Goal: Information Seeking & Learning: Learn about a topic

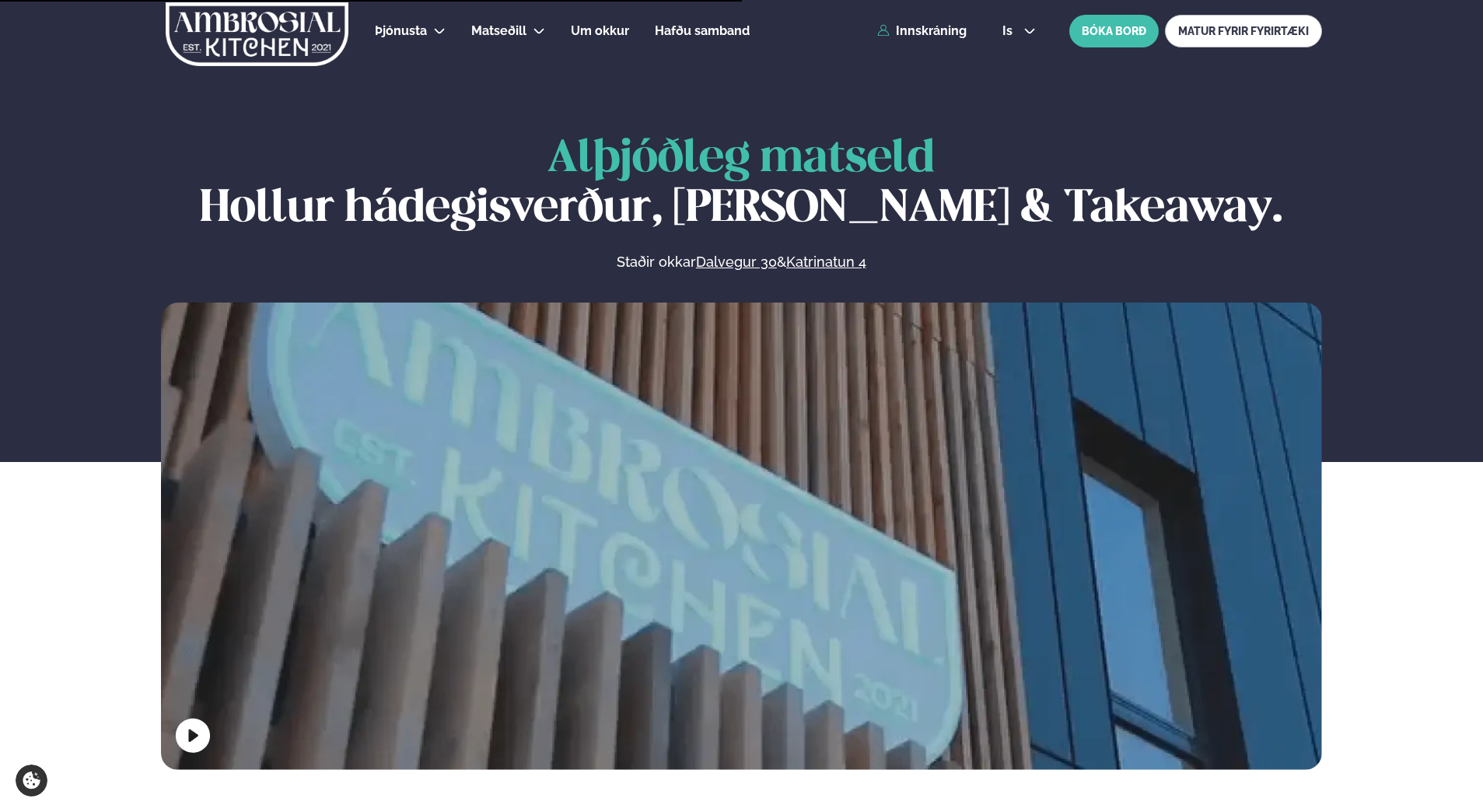
scroll to position [778, 0]
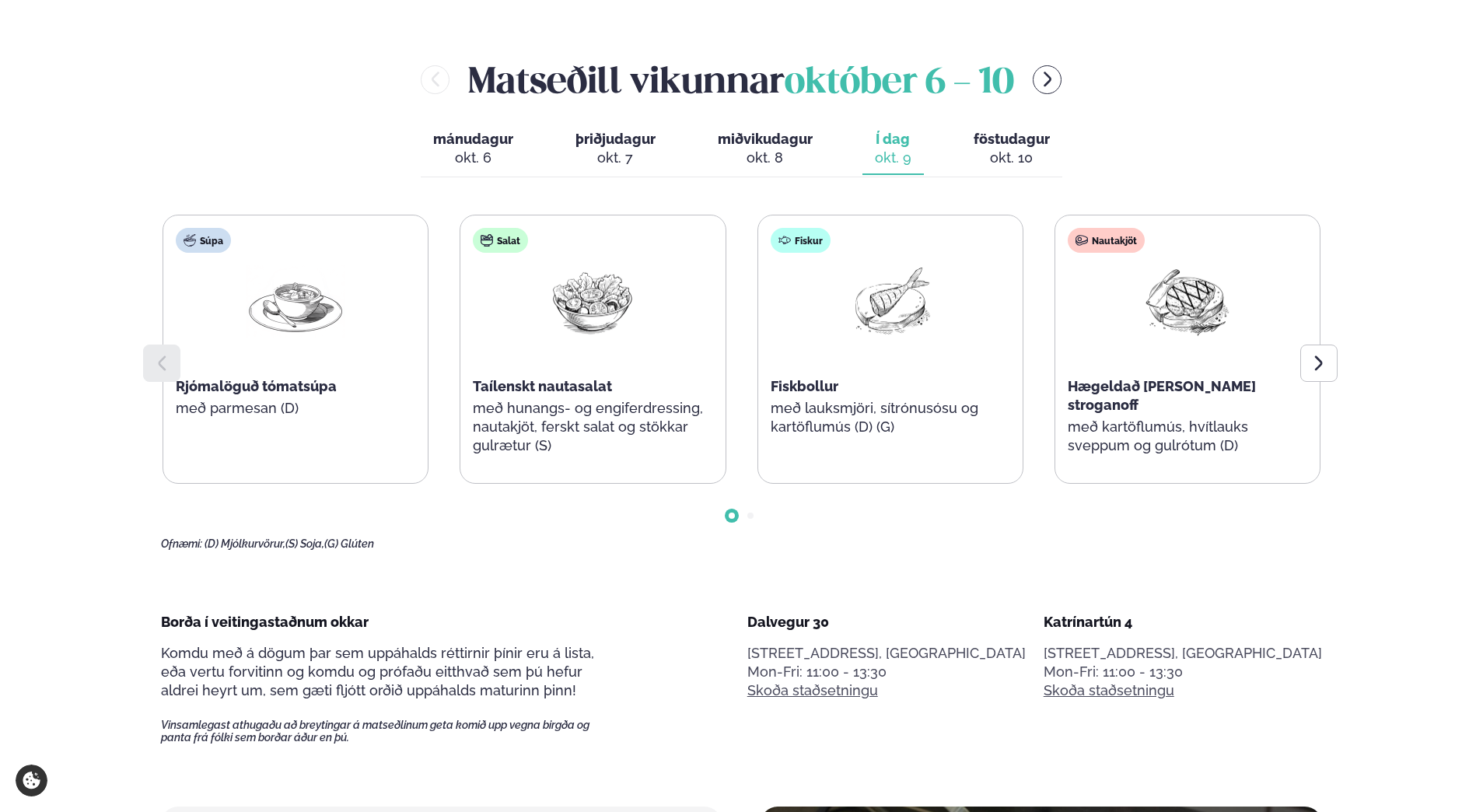
click at [987, 143] on span "föstudagur" at bounding box center [1012, 138] width 77 height 16
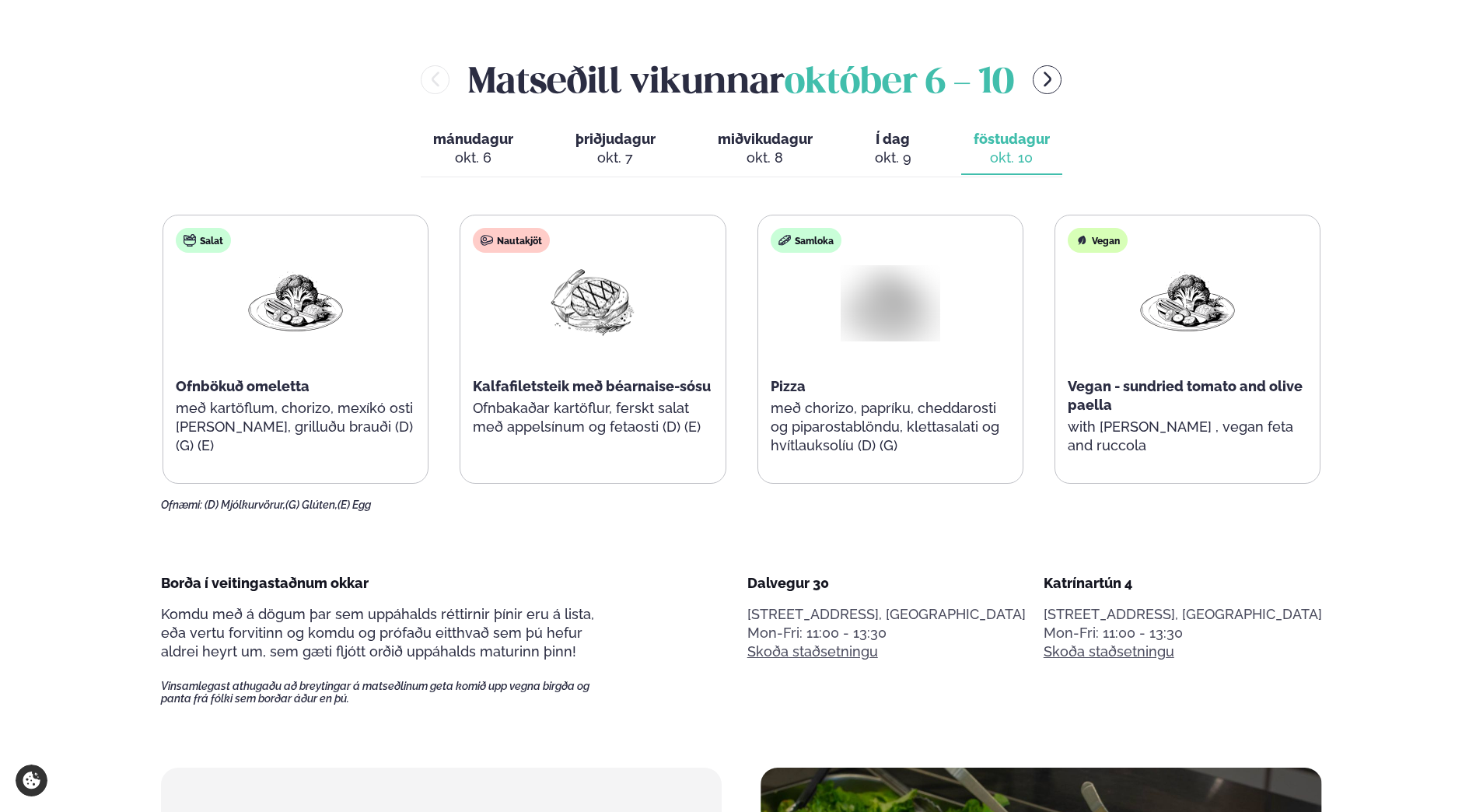
click at [842, 164] on div "mánudagur mán. [DATE] þriðjudagur þri. [DATE] miðvikudagur mið. [DATE] Í dag Í …" at bounding box center [742, 150] width 642 height 54
click at [912, 154] on button "Í dag Í d. [DATE]" at bounding box center [893, 149] width 61 height 51
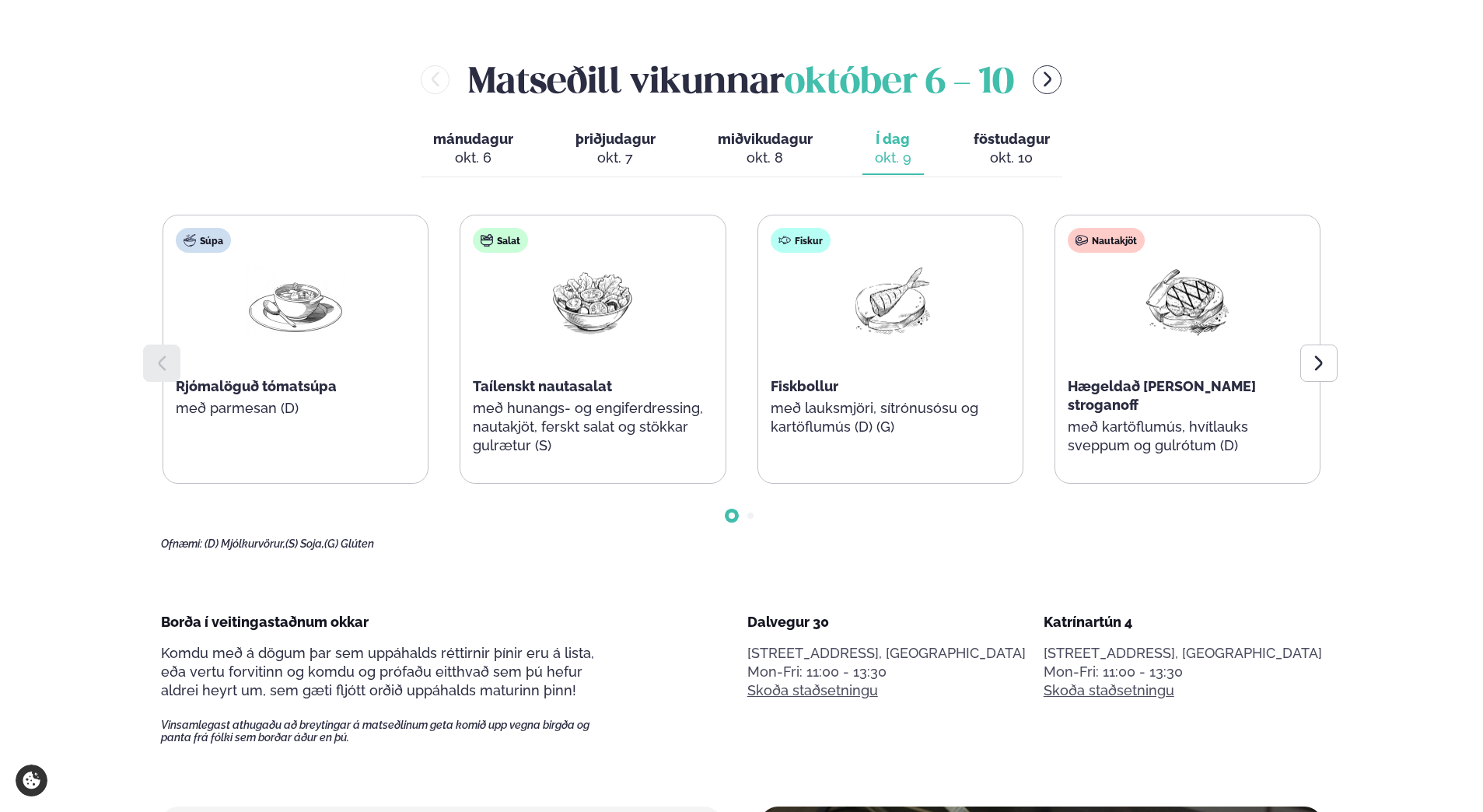
click at [777, 157] on div "okt. 8" at bounding box center [764, 158] width 94 height 19
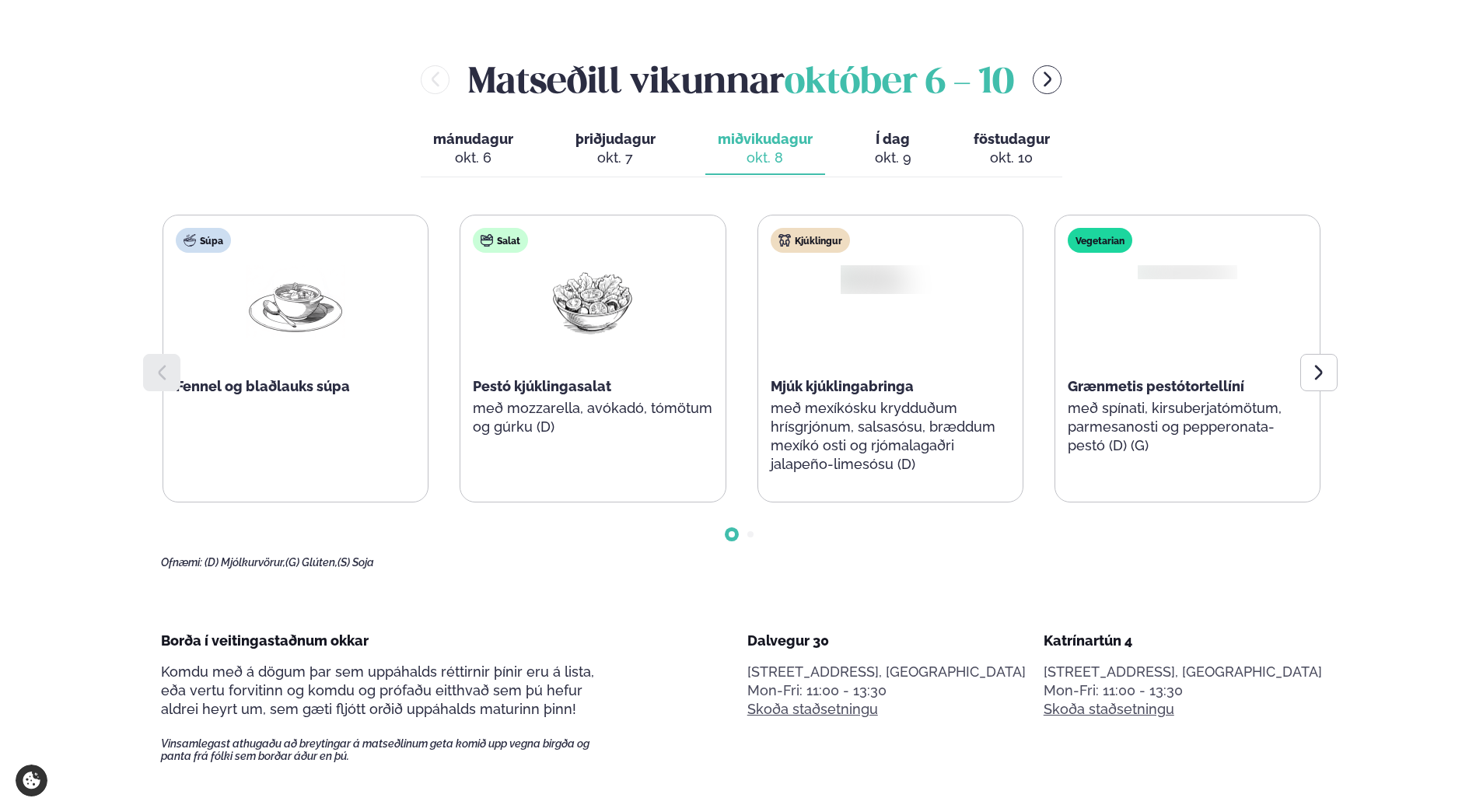
click at [923, 134] on button "Í dag Í d. [DATE]" at bounding box center [893, 149] width 61 height 51
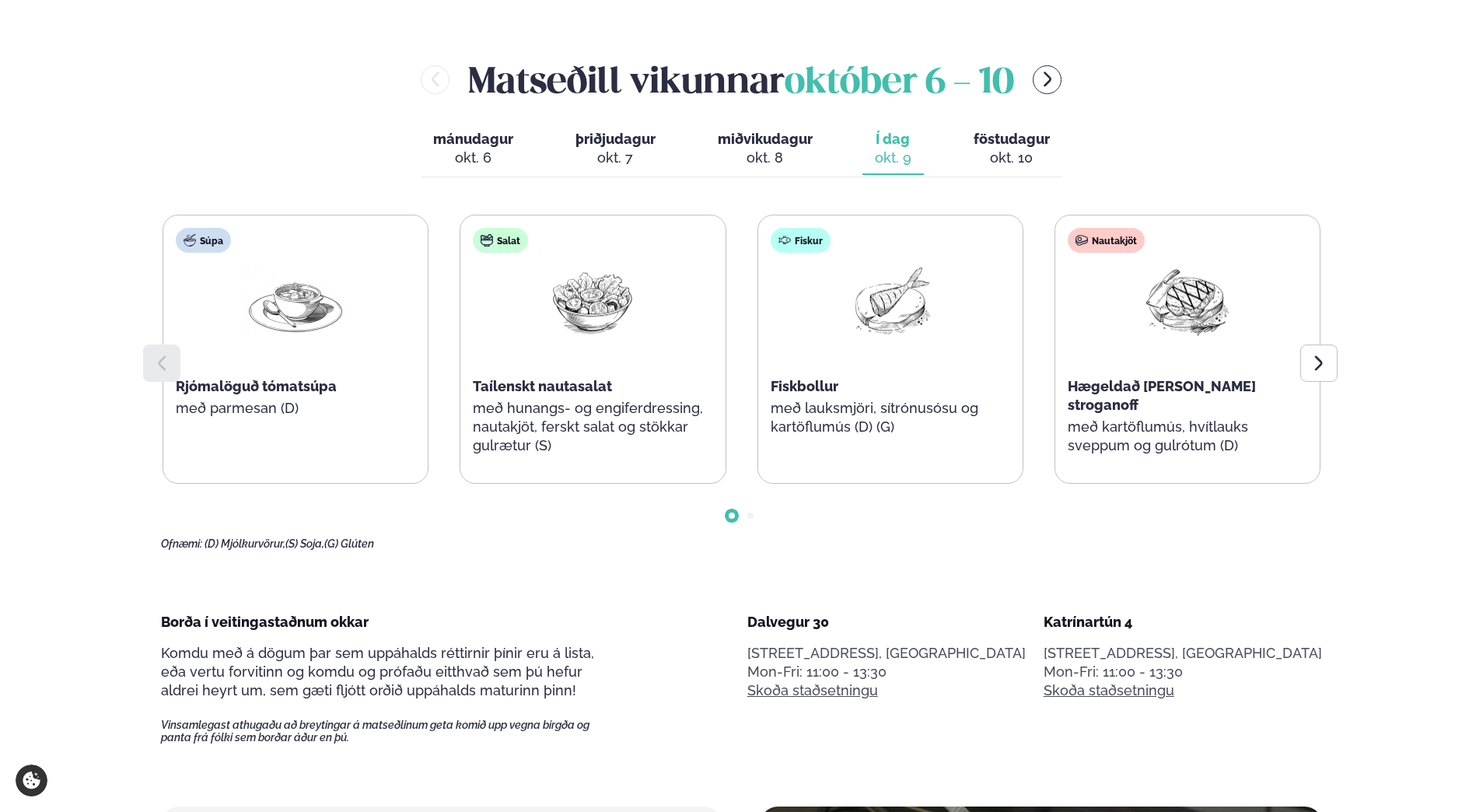
click at [1052, 227] on div "Súpa Rjómalöguð tómatsúpa með parmesan (D) Salat Taílenskt nautasalat með hunan…" at bounding box center [742, 349] width 1158 height 269
click at [1008, 174] on button "föstudagur fös. [DATE]" at bounding box center [1011, 149] width 101 height 51
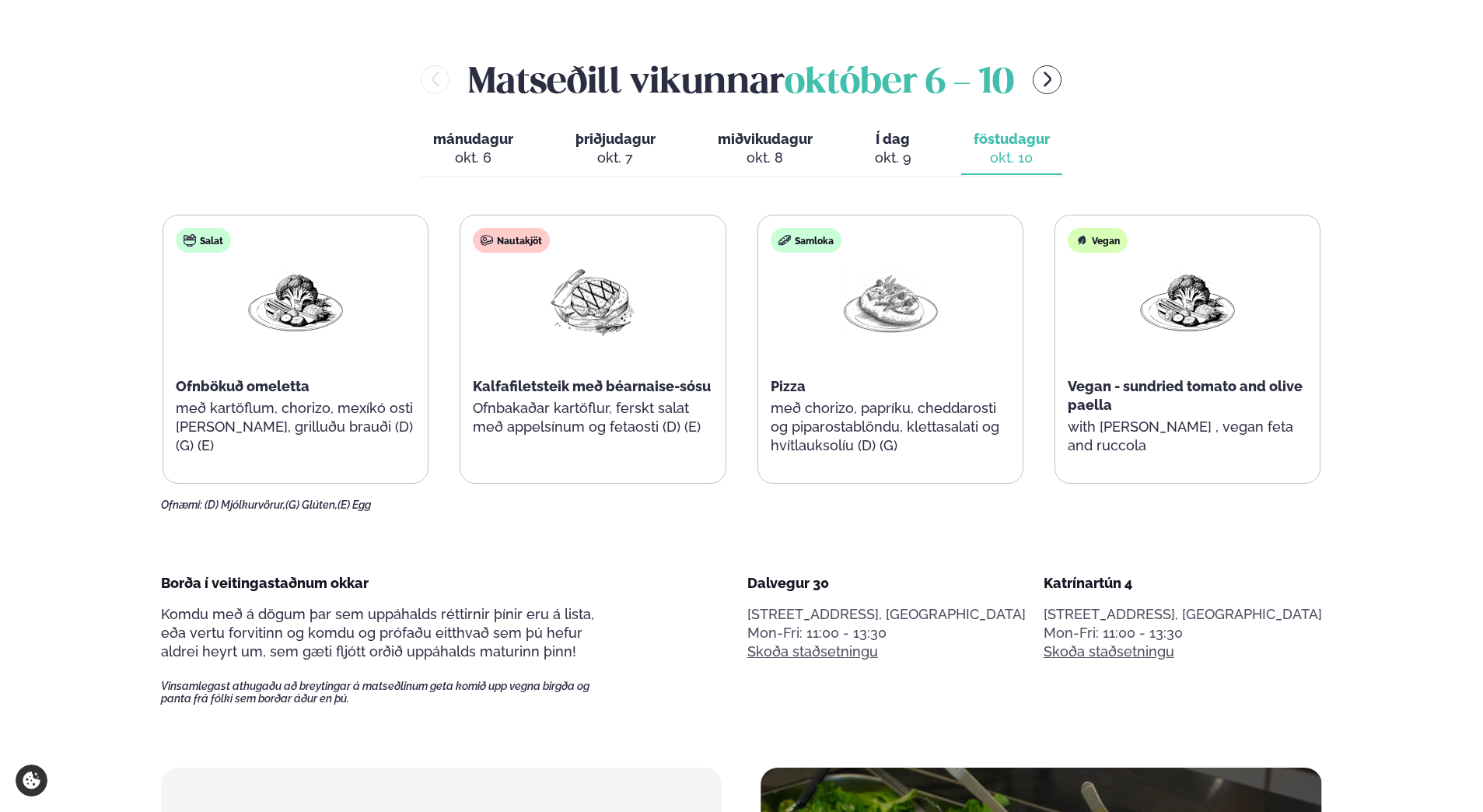
click at [913, 166] on button "Í dag Í d. [DATE]" at bounding box center [893, 149] width 61 height 51
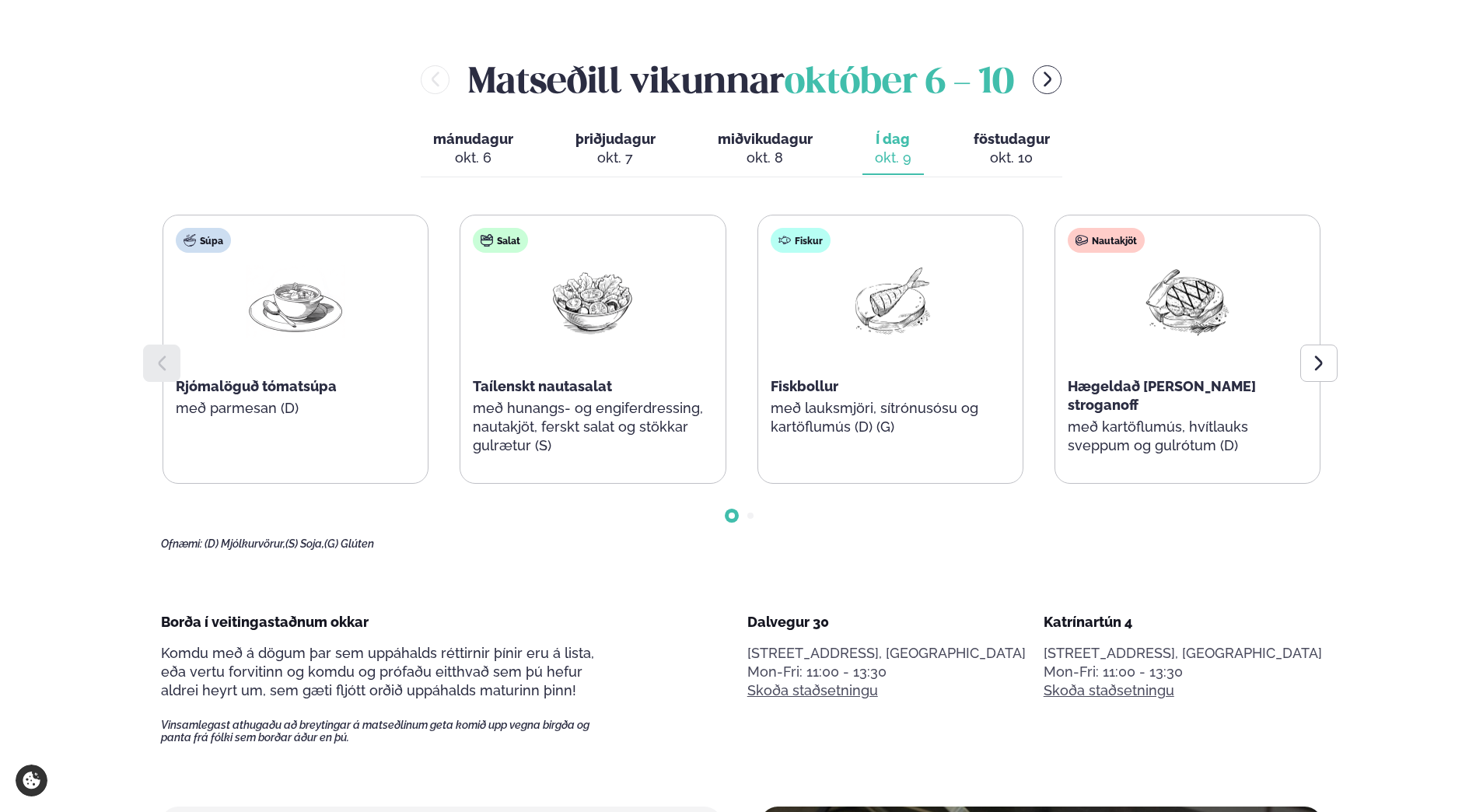
click at [974, 149] on div "okt. 10" at bounding box center [1012, 158] width 77 height 19
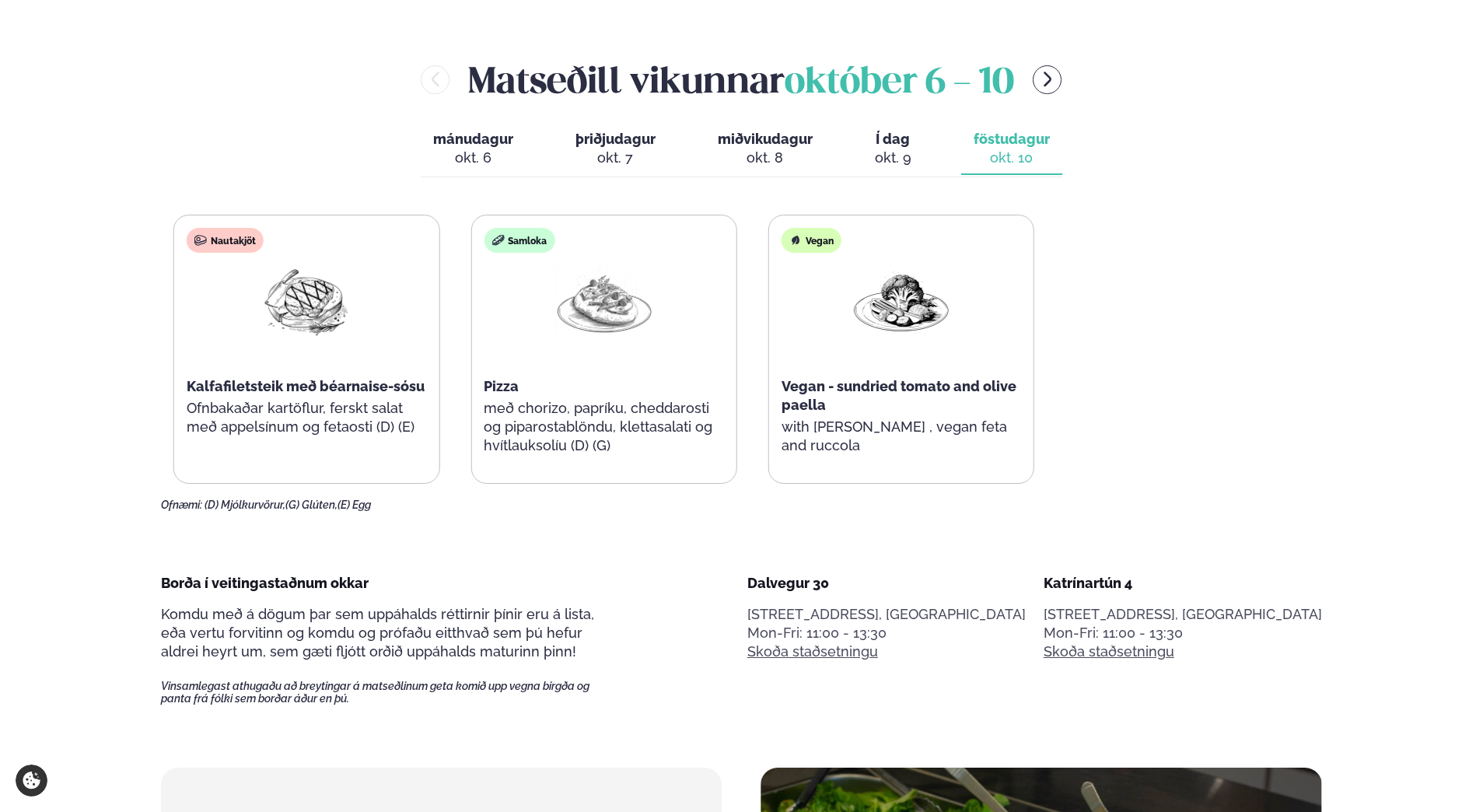
click at [707, 426] on div "Salat Ofnbökuð omeletta með kartöflum, chorizo, mexíkó osti [PERSON_NAME], gril…" at bounding box center [455, 349] width 1158 height 269
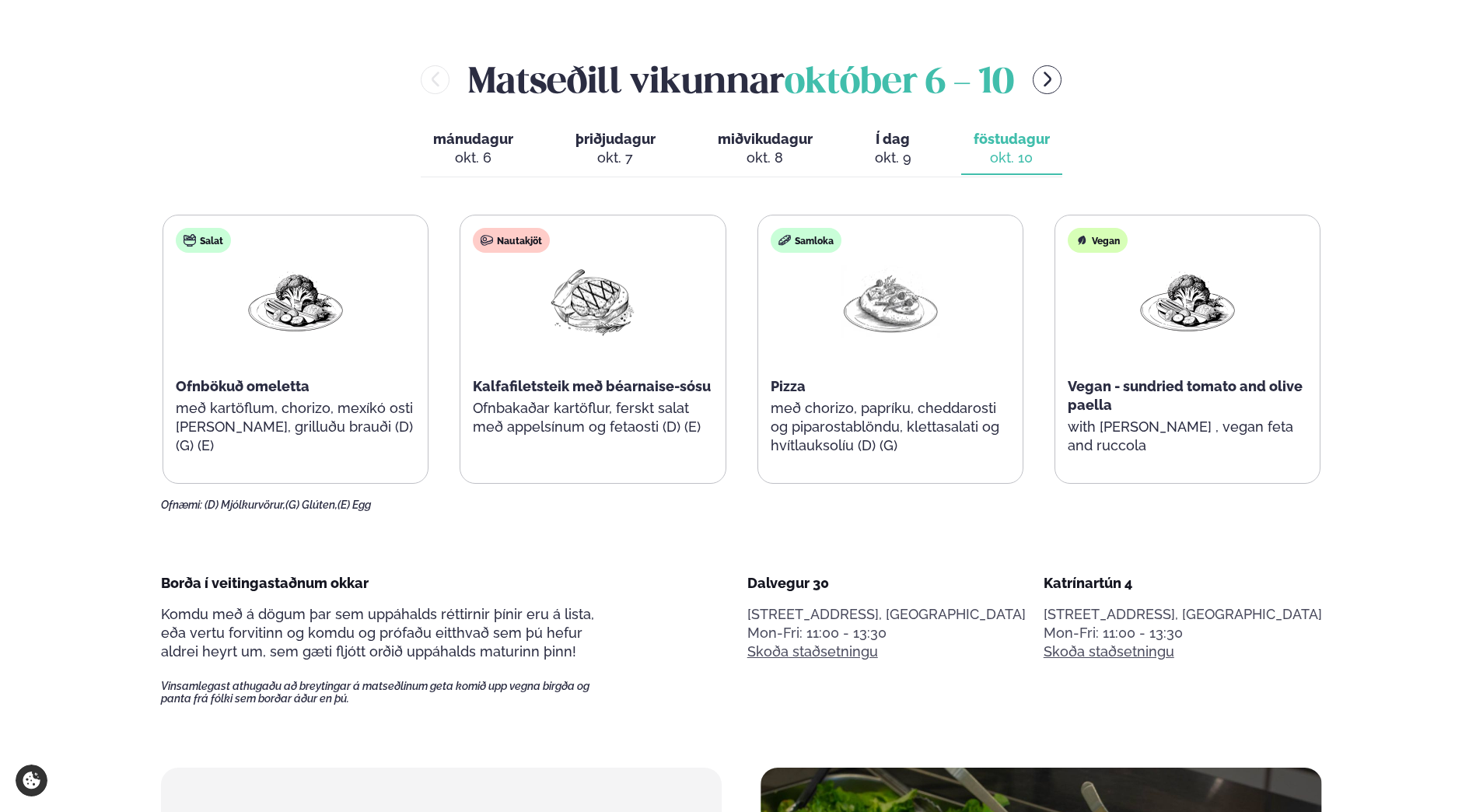
click at [867, 444] on p "með chorizo, papríku, cheddarosti og piparostablöndu, klettasalati og hvítlauks…" at bounding box center [890, 427] width 239 height 56
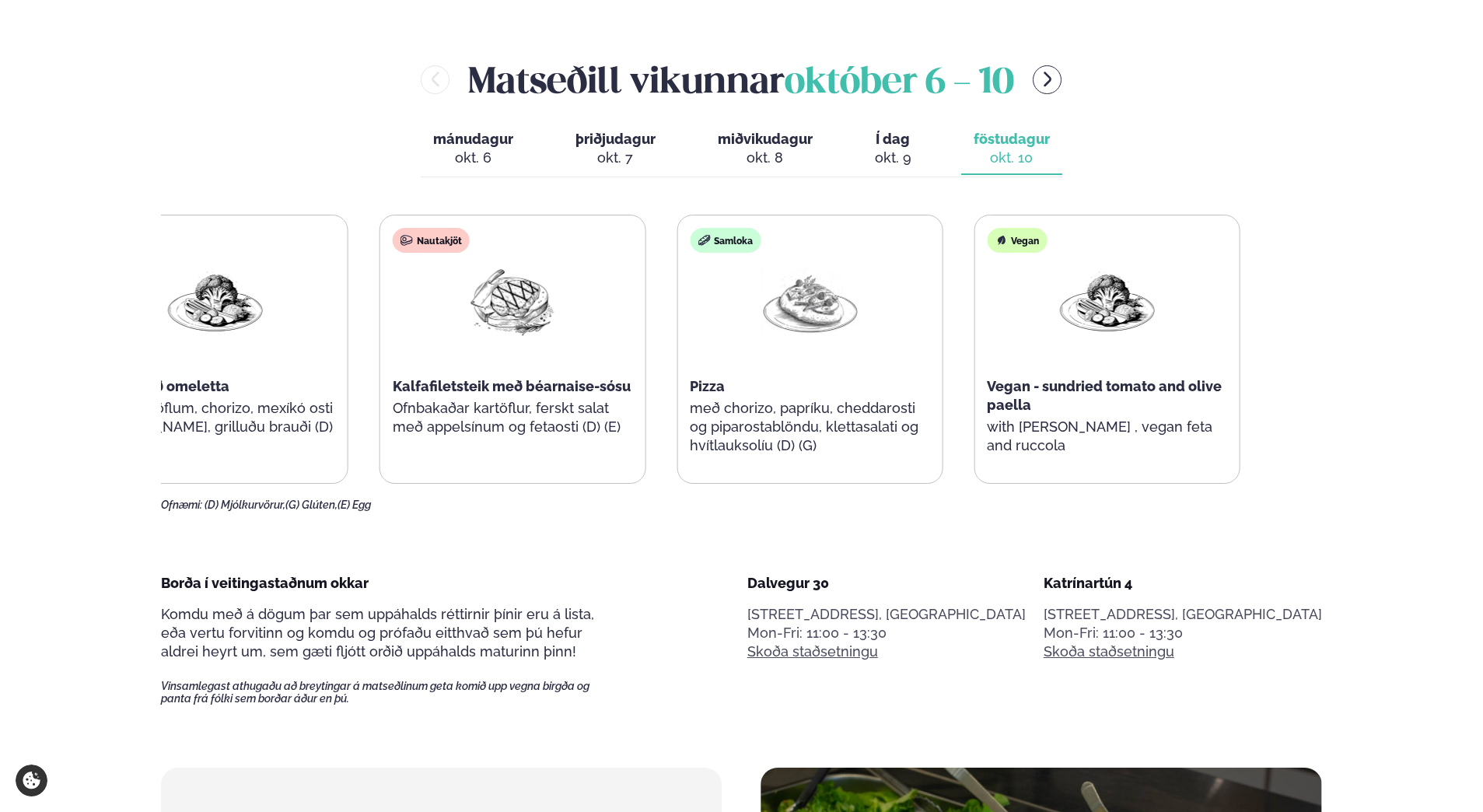
click at [703, 383] on div "Samloka Pizza með chorizo, papríku, cheddarosti og piparostablöndu, klettasalat…" at bounding box center [810, 349] width 265 height 267
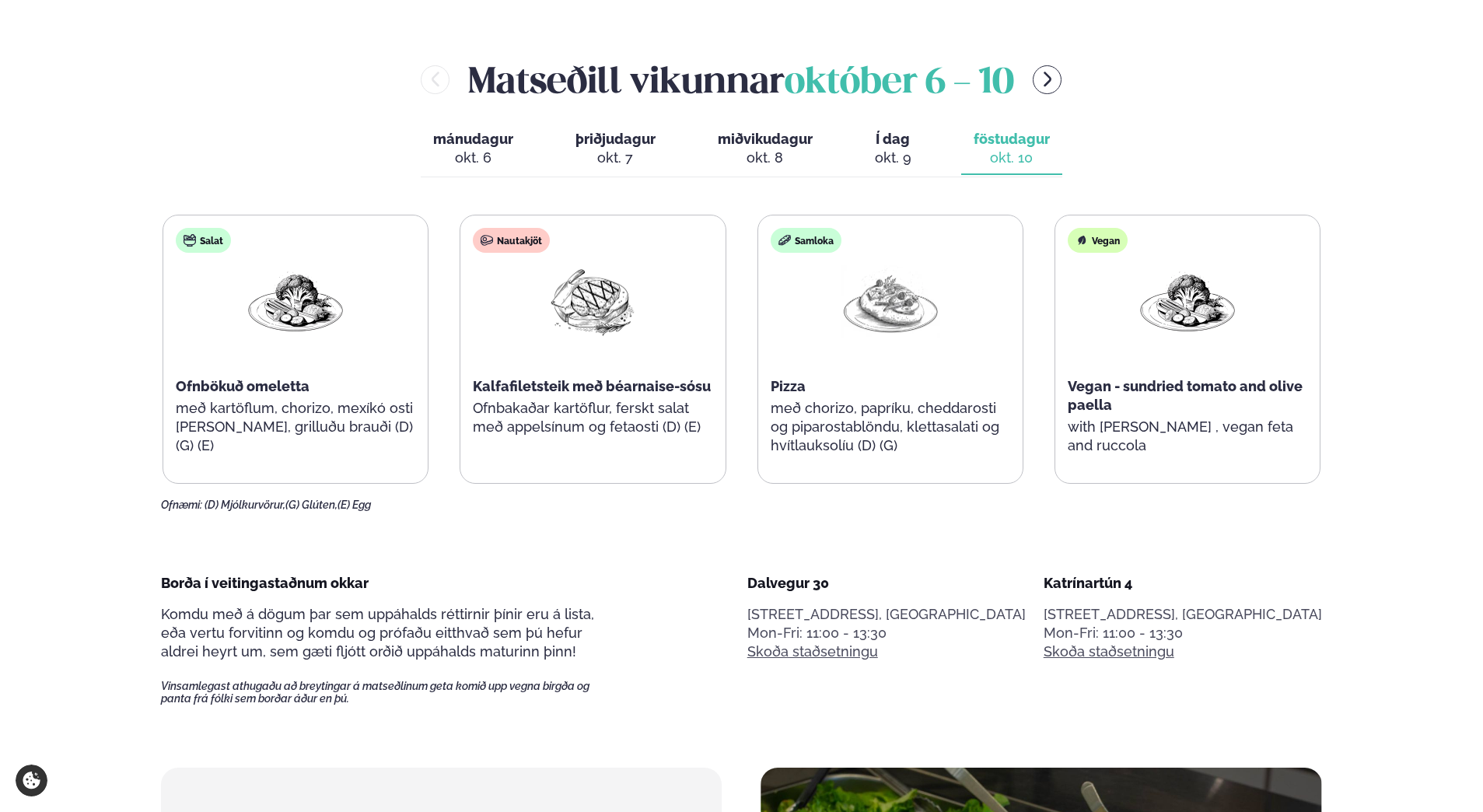
click at [1159, 407] on div "Vegan - sundried tomato and olive paella" at bounding box center [1187, 396] width 239 height 37
click at [545, 400] on p "Ofnbakaðar kartöflur, ferskt salat með appelsínum og fetaosti (D) (E)" at bounding box center [592, 418] width 239 height 37
click at [518, 436] on p "Ofnbakaðar kartöflur, ferskt salat með appelsínum og fetaosti (D) (E)" at bounding box center [592, 418] width 239 height 37
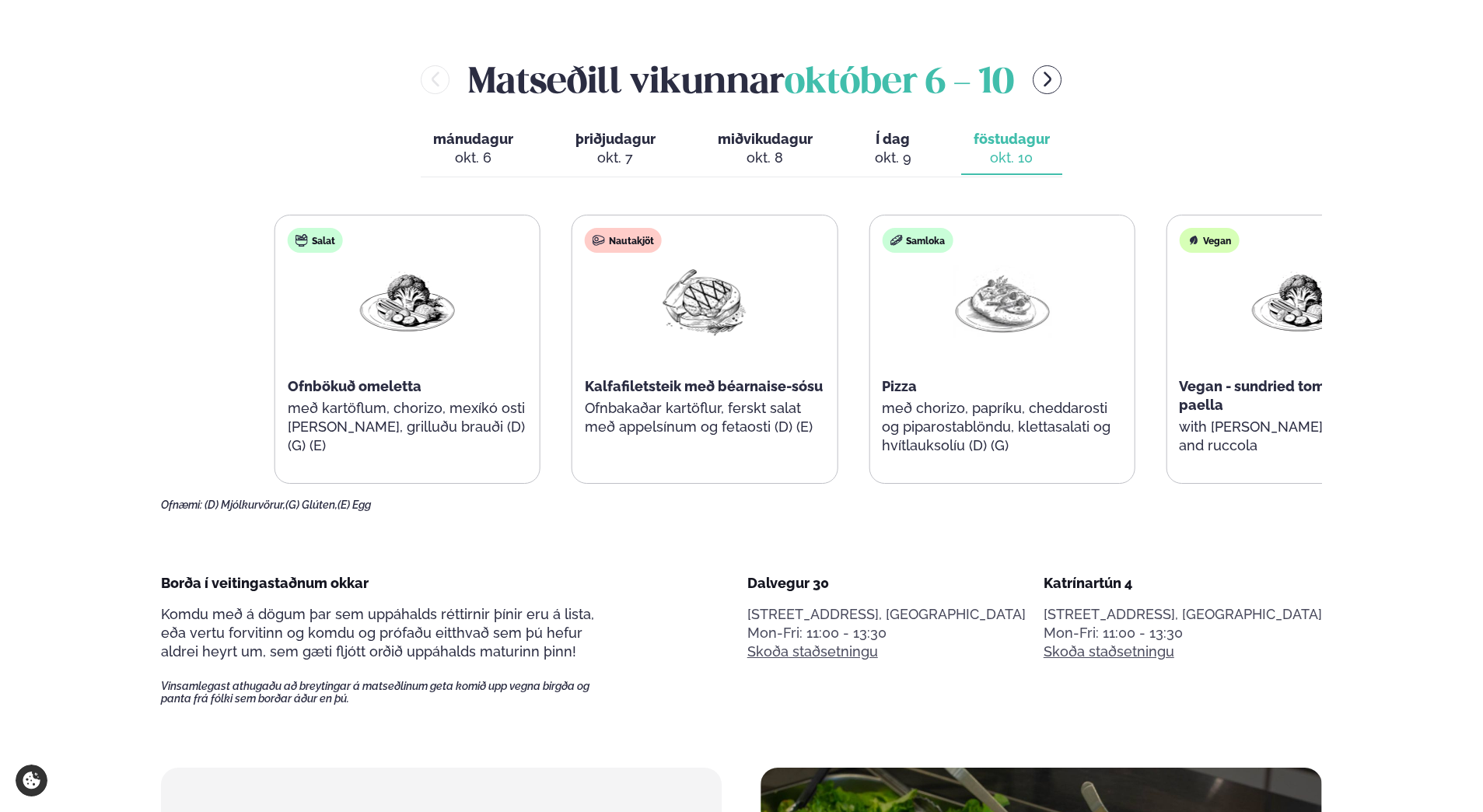
click at [752, 464] on div "Nautakjöt Kalfafiletsteik með béarnaise-sósu Ofnbakaðar kartöflur, ferskt salat…" at bounding box center [705, 349] width 266 height 269
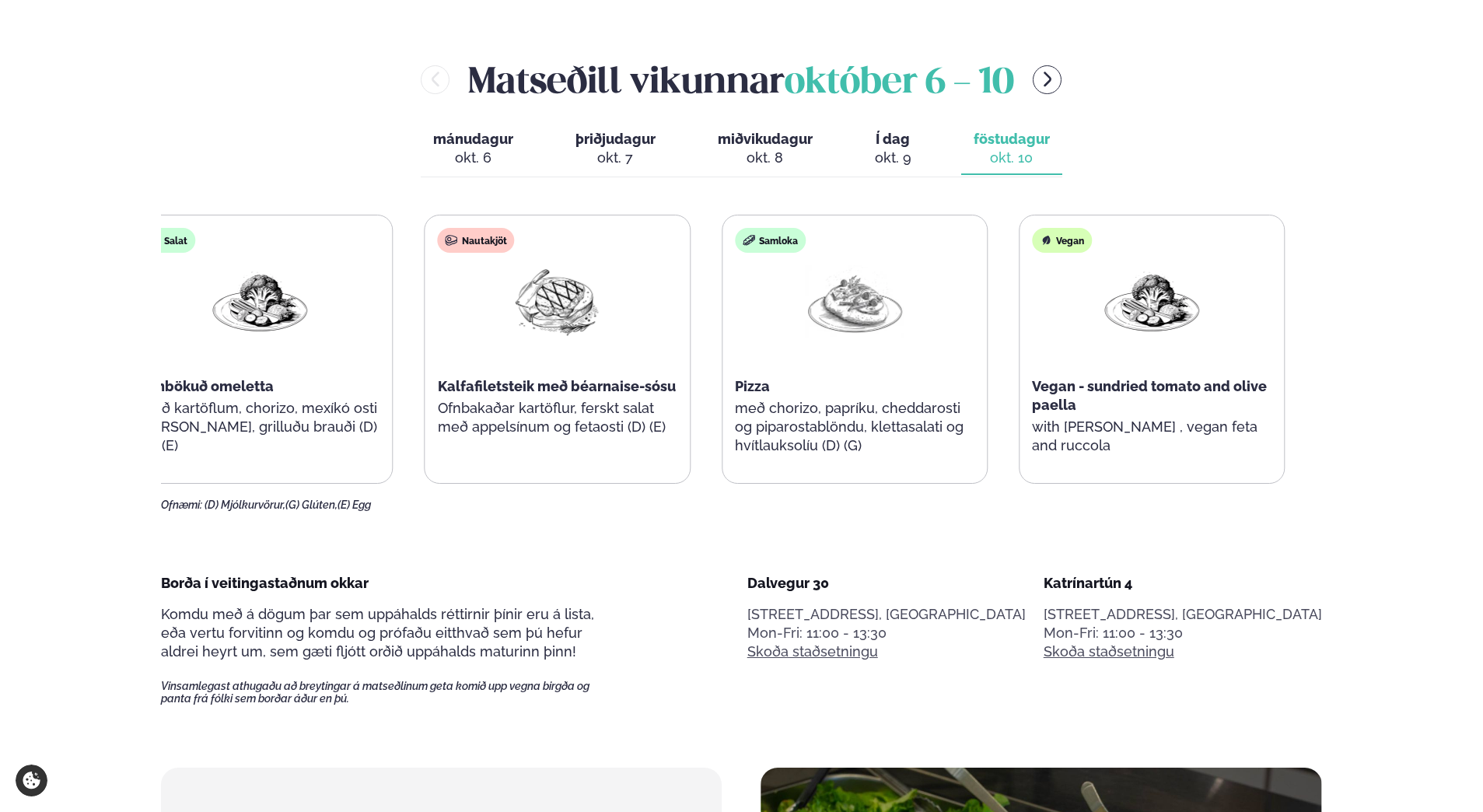
click at [209, 446] on div "Salat Ofnbökuð omeletta með kartöflum, chorizo, mexíkó osti [PERSON_NAME], gril…" at bounding box center [260, 349] width 265 height 267
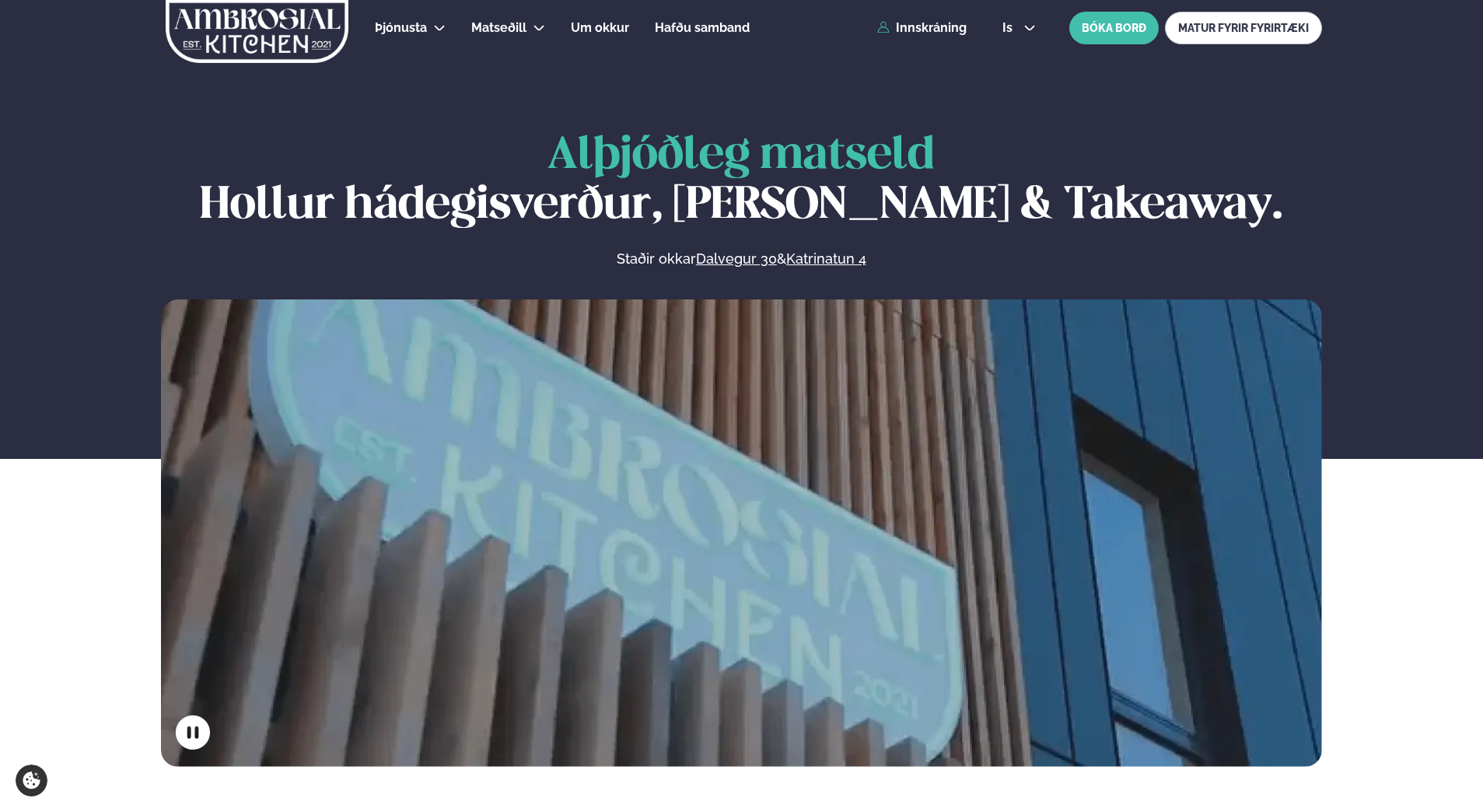
scroll to position [0, 0]
